Goal: Navigation & Orientation: Find specific page/section

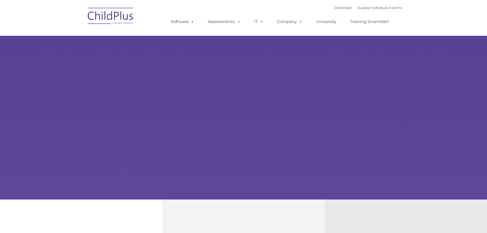
select select "MEDIUM"
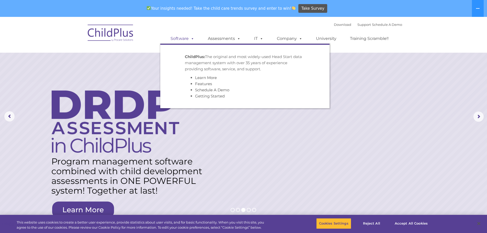
click at [183, 40] on link "Software" at bounding box center [183, 39] width 34 height 10
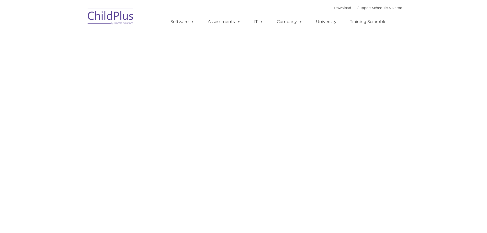
type input ""
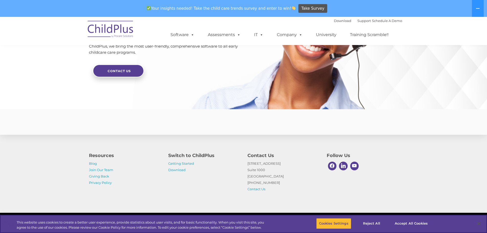
scroll to position [1224, 0]
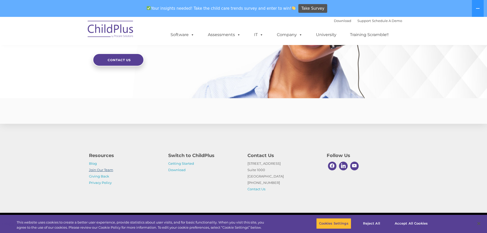
click at [96, 169] on link "Join Our Team" at bounding box center [101, 170] width 24 height 4
